Goal: Task Accomplishment & Management: Complete application form

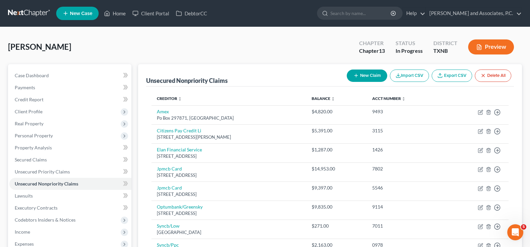
click at [367, 74] on button "New Claim" at bounding box center [367, 76] width 40 height 12
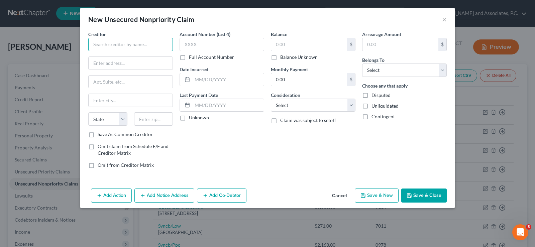
click at [120, 40] on input "text" at bounding box center [130, 44] width 85 height 13
click at [120, 44] on input "text" at bounding box center [130, 44] width 85 height 13
click at [120, 43] on input "text" at bounding box center [130, 44] width 85 height 13
type input "Royal HomeStar, LLC"
type input "P.O. Box 748850"
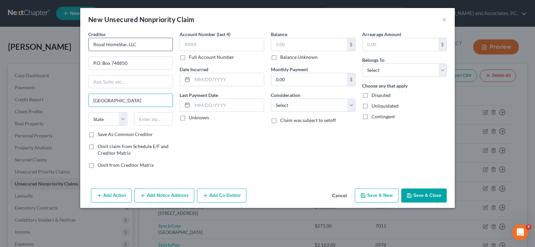
type input "[GEOGRAPHIC_DATA]"
type input "90074"
select select "4"
click at [193, 45] on input "text" at bounding box center [221, 44] width 85 height 13
type input "0571"
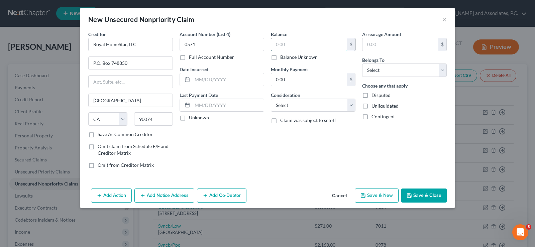
click at [289, 50] on input "text" at bounding box center [309, 44] width 76 height 13
type input "94.35"
drag, startPoint x: 386, startPoint y: 70, endPoint x: 390, endPoint y: 76, distance: 7.8
click at [386, 70] on select "Select Debtor 1 Only Debtor 2 Only Debtor 1 And Debtor 2 Only At Least One Of T…" at bounding box center [404, 70] width 85 height 13
select select "0"
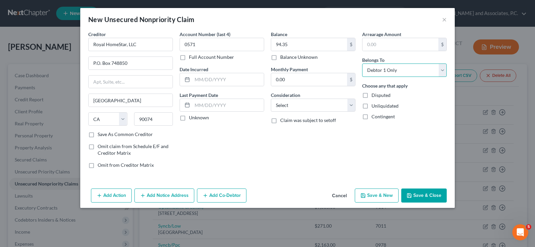
click at [362, 64] on select "Select Debtor 1 Only Debtor 2 Only Debtor 1 And Debtor 2 Only At Least One Of T…" at bounding box center [404, 70] width 85 height 13
click at [396, 70] on select "Select Debtor 1 Only Debtor 2 Only Debtor 1 And Debtor 2 Only At Least One Of T…" at bounding box center [404, 70] width 85 height 13
drag, startPoint x: 416, startPoint y: 70, endPoint x: 417, endPoint y: 193, distance: 123.7
click at [416, 70] on select "Select Debtor 1 Only Debtor 2 Only Debtor 1 And Debtor 2 Only At Least One Of T…" at bounding box center [404, 70] width 85 height 13
click at [428, 197] on button "Save & Close" at bounding box center [423, 196] width 45 height 14
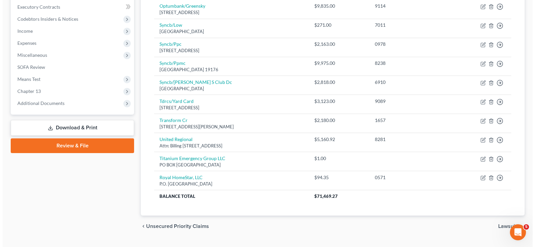
scroll to position [216, 0]
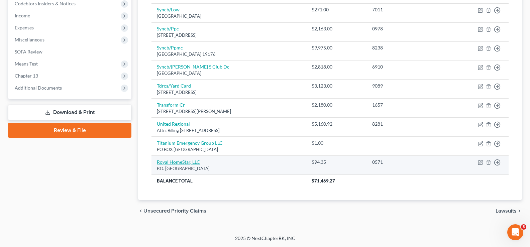
click at [173, 163] on link "Royal HomeStar, LLC" at bounding box center [178, 162] width 43 height 6
select select "4"
select select "0"
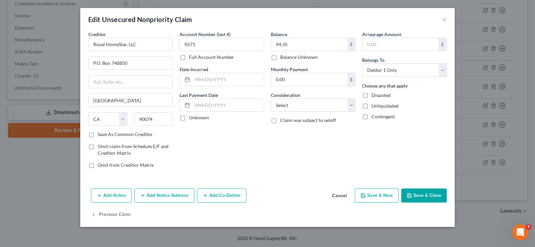
click at [157, 196] on button "Add Notice Address" at bounding box center [164, 196] width 60 height 14
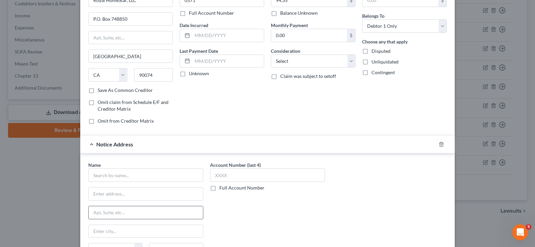
scroll to position [67, 0]
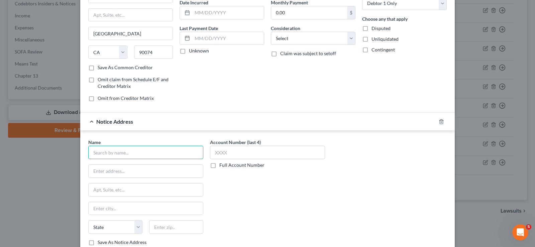
click at [123, 151] on input "text" at bounding box center [145, 152] width 115 height 13
type input "Royal HomeStar, LlC"
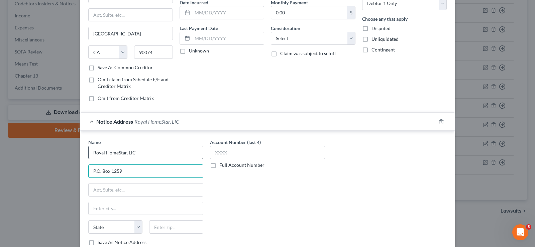
type input "P.O. Box 1259"
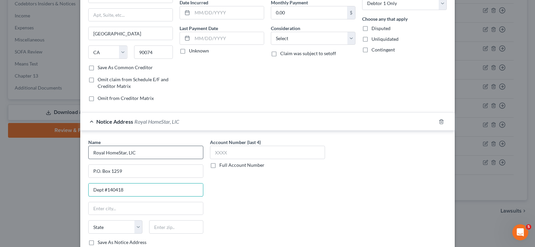
type input "Dept #140418"
type input "Oaks"
select select "39"
type input "19456"
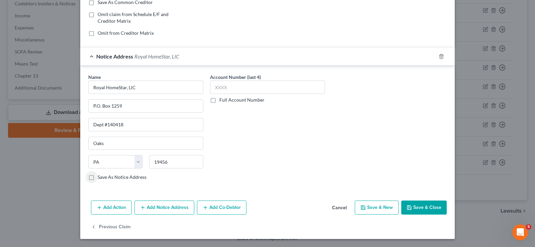
click at [423, 207] on button "Save & Close" at bounding box center [423, 208] width 45 height 14
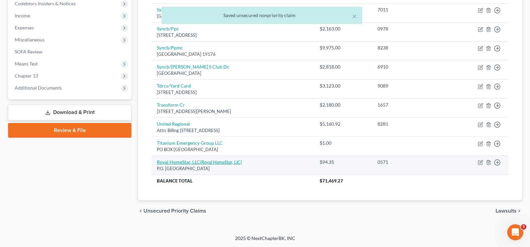
click at [231, 162] on icon "(Royal HomeStar, LlC)" at bounding box center [221, 162] width 42 height 6
select select "4"
select select "0"
select select "39"
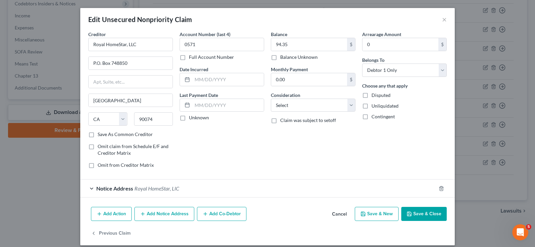
click at [86, 187] on div "Notice Address Royal HomeStar, LlC" at bounding box center [258, 188] width 356 height 18
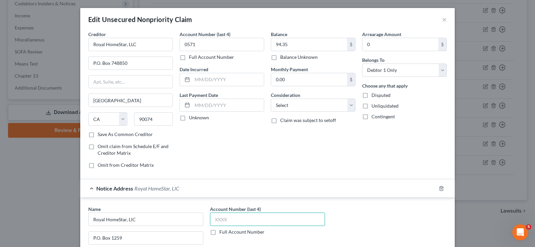
click at [229, 219] on input "text" at bounding box center [267, 219] width 115 height 13
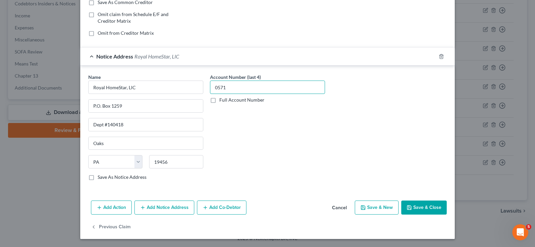
type input "0571"
click at [421, 210] on button "Save & Close" at bounding box center [423, 208] width 45 height 14
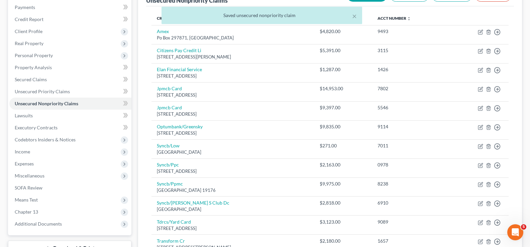
scroll to position [0, 0]
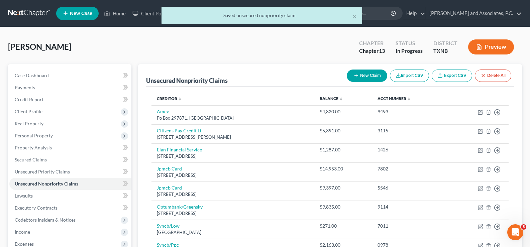
click at [365, 75] on button "New Claim" at bounding box center [367, 76] width 40 height 12
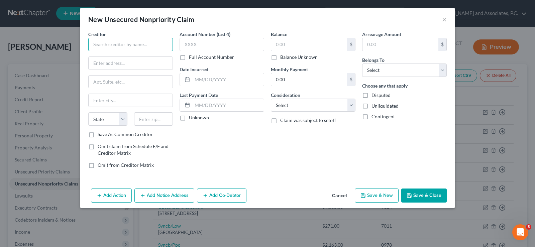
click at [134, 47] on input "text" at bounding box center [130, 44] width 85 height 13
type input "Three Sticks Lending"
click at [198, 43] on input "text" at bounding box center [221, 44] width 85 height 13
click at [292, 44] on input "text" at bounding box center [309, 44] width 76 height 13
type input "1,159.38"
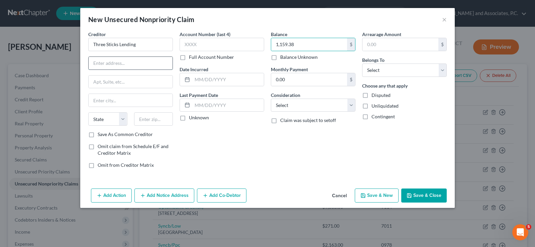
click at [134, 67] on input "text" at bounding box center [131, 63] width 84 height 13
click at [101, 62] on input "AFC CS" at bounding box center [131, 63] width 84 height 13
type input "AFS CS"
drag, startPoint x: 116, startPoint y: 63, endPoint x: 75, endPoint y: 65, distance: 40.8
click at [75, 65] on div "New Unsecured Nonpriority Claim × Creditor * Three Sticks Lending AFS CS State …" at bounding box center [267, 123] width 535 height 247
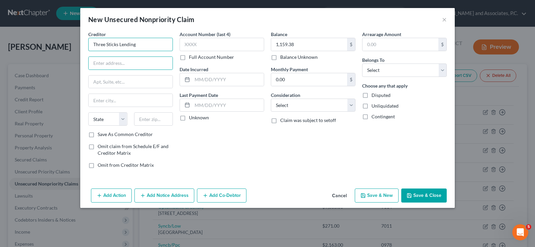
click at [93, 42] on input "Three Sticks Lending" at bounding box center [130, 44] width 85 height 13
paste input "AFS CS"
type input "AFS CS dba Three Sticks Lending"
click at [114, 62] on input "text" at bounding box center [131, 63] width 84 height 13
type input "P.O. Box 1145"
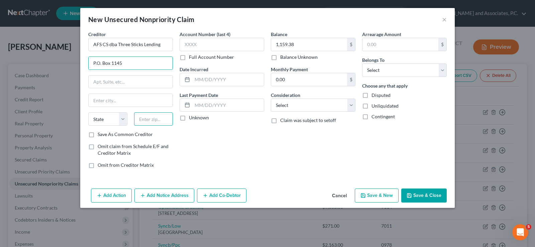
click at [154, 117] on input "text" at bounding box center [153, 118] width 39 height 13
type input "57555"
type input "Mission"
select select "43"
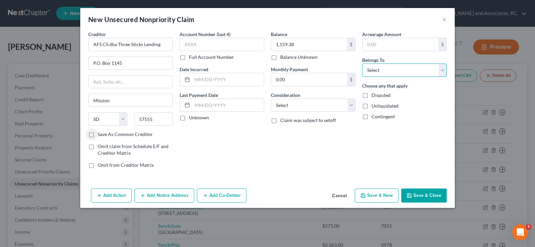
click at [375, 75] on select "Select Debtor 1 Only Debtor 2 Only Debtor 1 And Debtor 2 Only At Least One Of T…" at bounding box center [404, 70] width 85 height 13
select select "0"
click at [362, 64] on select "Select Debtor 1 Only Debtor 2 Only Debtor 1 And Debtor 2 Only At Least One Of T…" at bounding box center [404, 70] width 85 height 13
click at [383, 90] on div "Choose any that apply Disputed Unliquidated Contingent" at bounding box center [404, 101] width 85 height 38
click at [425, 68] on select "Select Debtor 1 Only Debtor 2 Only Debtor 1 And Debtor 2 Only At Least One Of T…" at bounding box center [404, 70] width 85 height 13
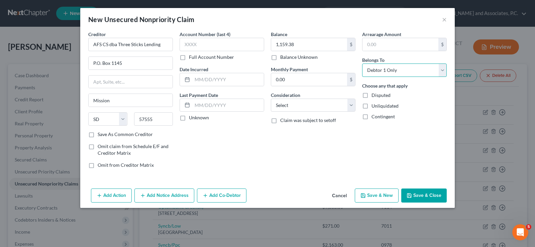
click at [444, 69] on select "Select Debtor 1 Only Debtor 2 Only Debtor 1 And Debtor 2 Only At Least One Of T…" at bounding box center [404, 70] width 85 height 13
click at [419, 194] on button "Save & Close" at bounding box center [423, 196] width 45 height 14
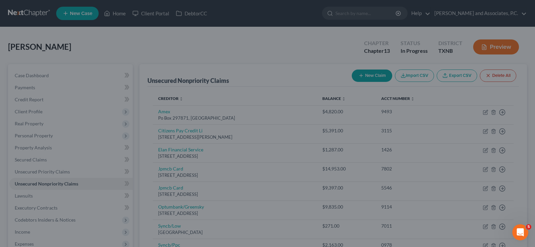
click at [419, 190] on button "Save & Close" at bounding box center [403, 184] width 39 height 12
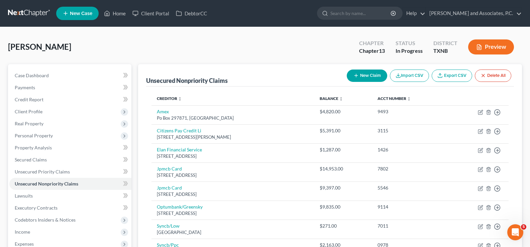
click at [353, 77] on icon "button" at bounding box center [355, 75] width 5 height 5
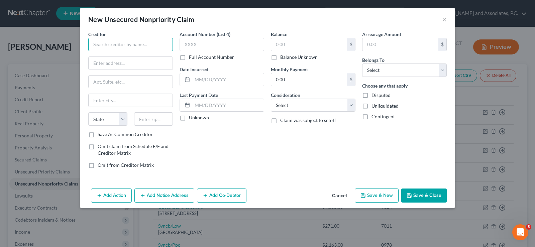
click at [141, 45] on input "text" at bounding box center [130, 44] width 85 height 13
type input "Healthline Medical Equipment, Inc."
type input "P.O. Box 748850"
type input "90074"
type input "[GEOGRAPHIC_DATA]"
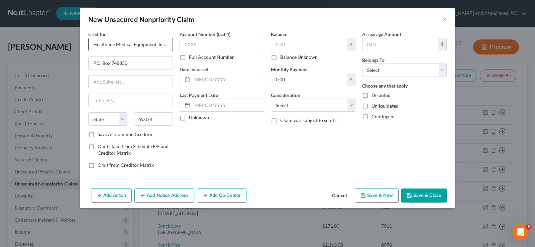
select select "4"
click at [229, 43] on input "text" at bounding box center [221, 44] width 85 height 13
type input "0571"
click at [312, 45] on input "text" at bounding box center [309, 44] width 76 height 13
type input "1,482.01"
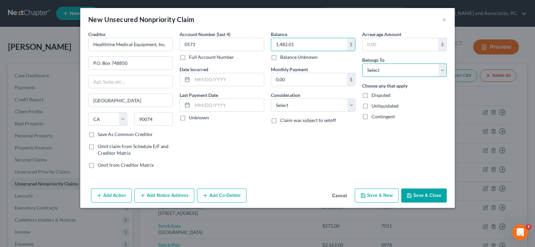
drag, startPoint x: 373, startPoint y: 71, endPoint x: 373, endPoint y: 77, distance: 6.0
click at [373, 71] on select "Select Debtor 1 Only Debtor 2 Only Debtor 1 And Debtor 2 Only At Least One Of T…" at bounding box center [404, 70] width 85 height 13
select select "0"
click at [362, 64] on select "Select Debtor 1 Only Debtor 2 Only Debtor 1 And Debtor 2 Only At Least One Of T…" at bounding box center [404, 70] width 85 height 13
click at [373, 89] on label "Choose any that apply" at bounding box center [384, 85] width 45 height 7
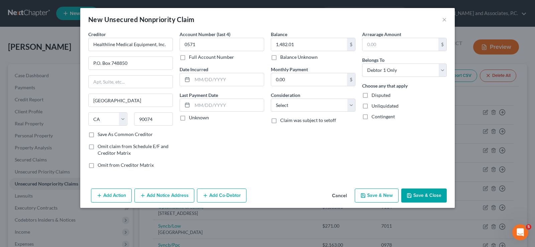
click at [165, 197] on button "Add Notice Address" at bounding box center [164, 196] width 60 height 14
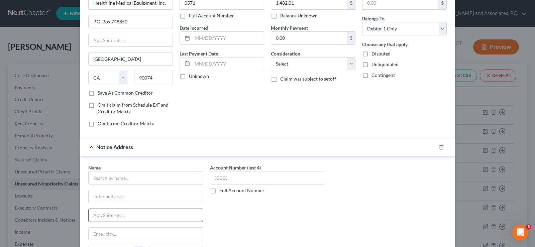
scroll to position [67, 0]
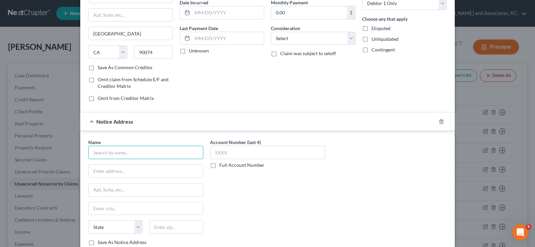
click at [114, 155] on input "text" at bounding box center [145, 152] width 115 height 13
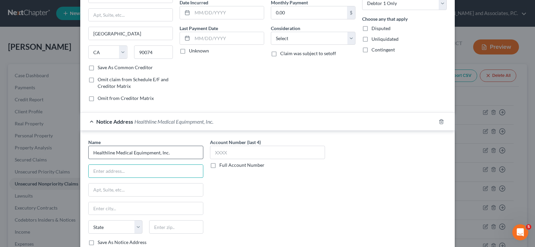
type input "Healthline Medical Equimpment, Inc."
type input "P.O. Box 1259"
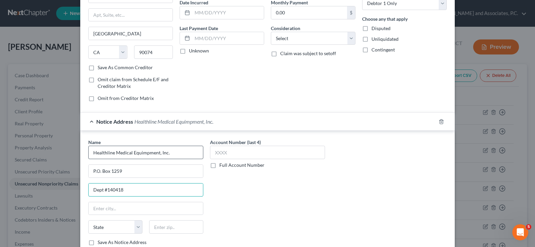
type input "Dept #140418"
type input "19456"
type input "Oaks"
select select "39"
click at [219, 150] on input "text" at bounding box center [267, 152] width 115 height 13
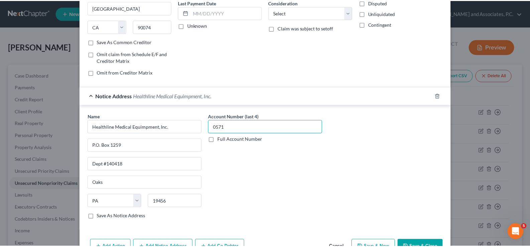
scroll to position [113, 0]
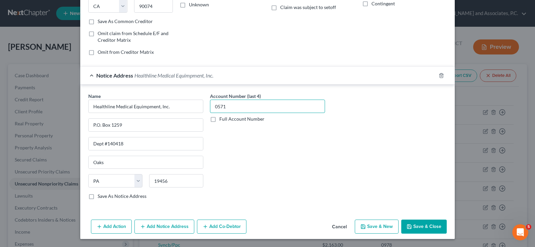
type input "0571"
click at [415, 229] on button "Save & Close" at bounding box center [423, 227] width 45 height 14
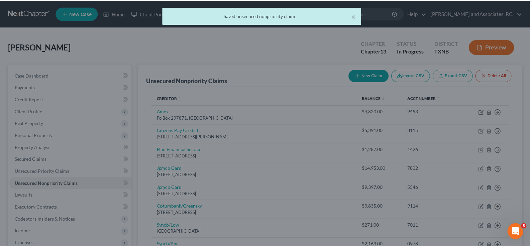
scroll to position [0, 0]
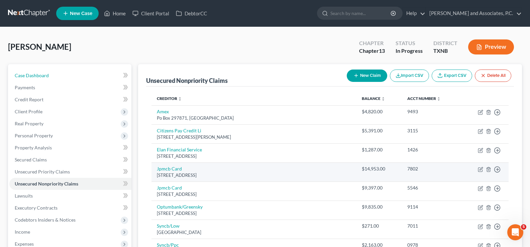
drag, startPoint x: 45, startPoint y: 77, endPoint x: 199, endPoint y: 164, distance: 177.0
click at [45, 77] on span "Case Dashboard" at bounding box center [32, 76] width 34 height 6
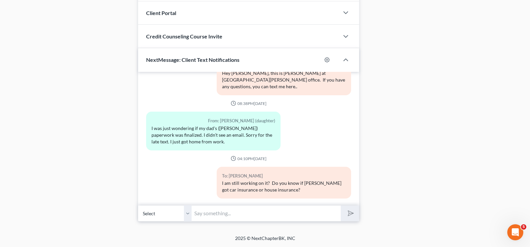
scroll to position [34, 0]
click at [187, 214] on select "Select [PHONE_NUMBER] - [PERSON_NAME] [PHONE_NUMBER] - [PERSON_NAME] (daughter)" at bounding box center [164, 213] width 53 height 16
select select "1"
click at [138, 205] on select "Select [PHONE_NUMBER] - [PERSON_NAME] [PHONE_NUMBER] - [PERSON_NAME] (daughter)" at bounding box center [164, 213] width 53 height 16
click at [209, 213] on input "text" at bounding box center [266, 213] width 149 height 16
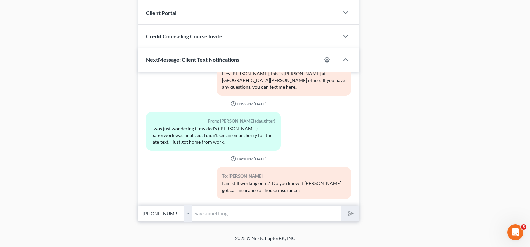
click at [186, 215] on select "Select [PHONE_NUMBER] - [PERSON_NAME] [PHONE_NUMBER] - [PERSON_NAME] (daughter)" at bounding box center [164, 213] width 53 height 16
click at [215, 215] on input "text" at bounding box center [266, 213] width 149 height 16
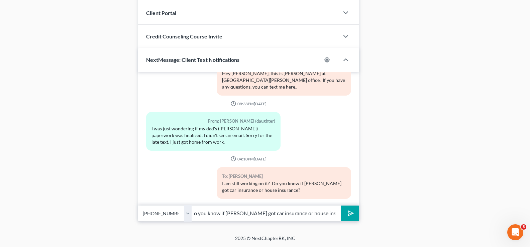
scroll to position [0, 59]
type input "I am still working on it. Do you know if [PERSON_NAME] got car insurance or hou…"
click at [341, 206] on button "submit" at bounding box center [350, 214] width 18 height 16
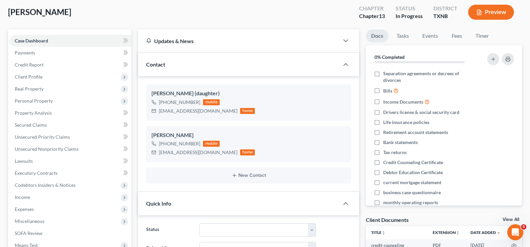
scroll to position [0, 0]
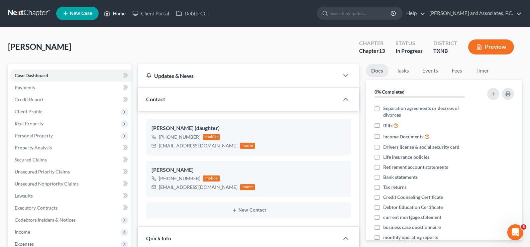
click at [112, 15] on link "Home" at bounding box center [115, 13] width 28 height 12
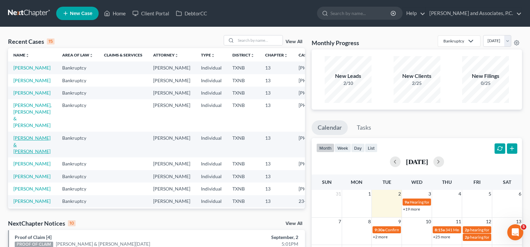
scroll to position [67, 0]
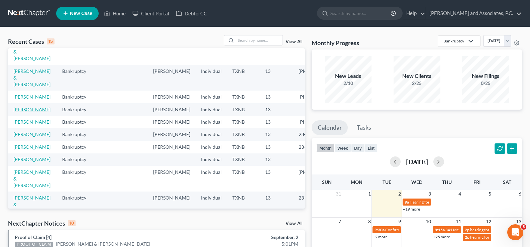
click at [21, 112] on link "[PERSON_NAME]" at bounding box center [31, 110] width 37 height 6
select select "7"
